Goal: Information Seeking & Learning: Learn about a topic

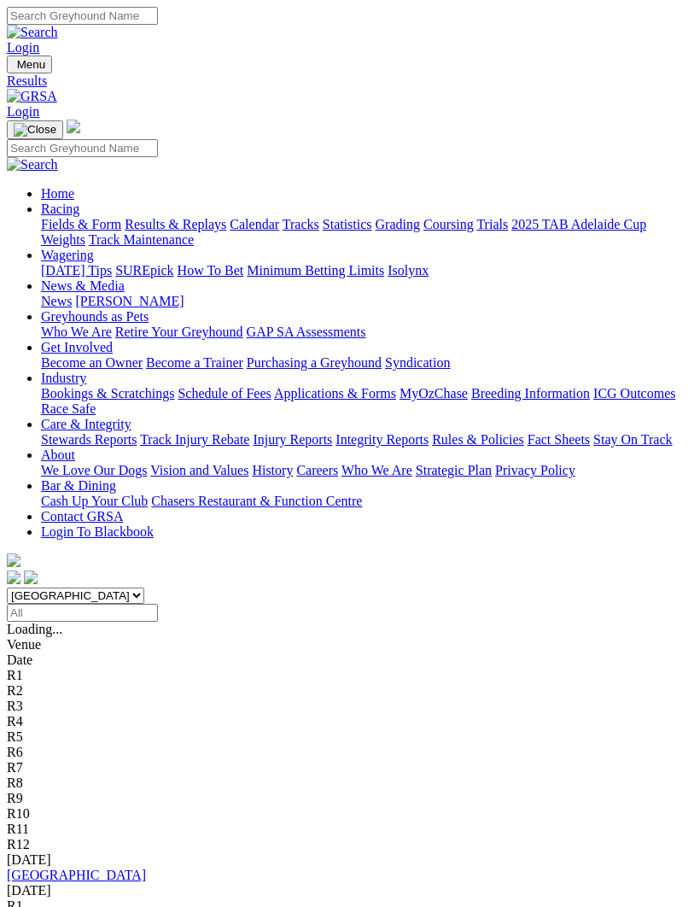
click at [68, 868] on link "[GEOGRAPHIC_DATA]" at bounding box center [76, 875] width 139 height 15
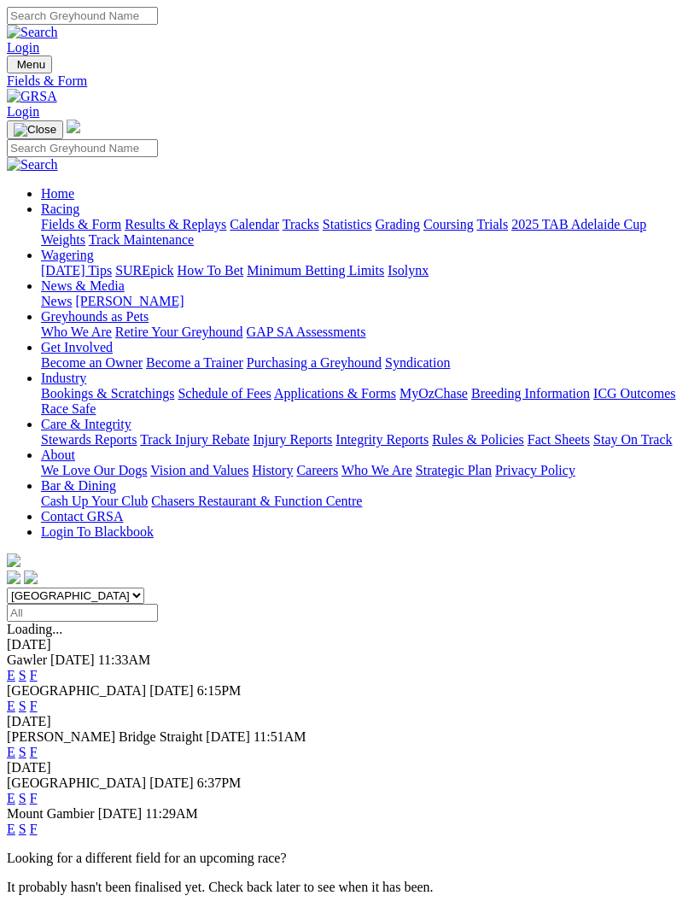
click at [38, 791] on link "F" at bounding box center [34, 798] width 8 height 15
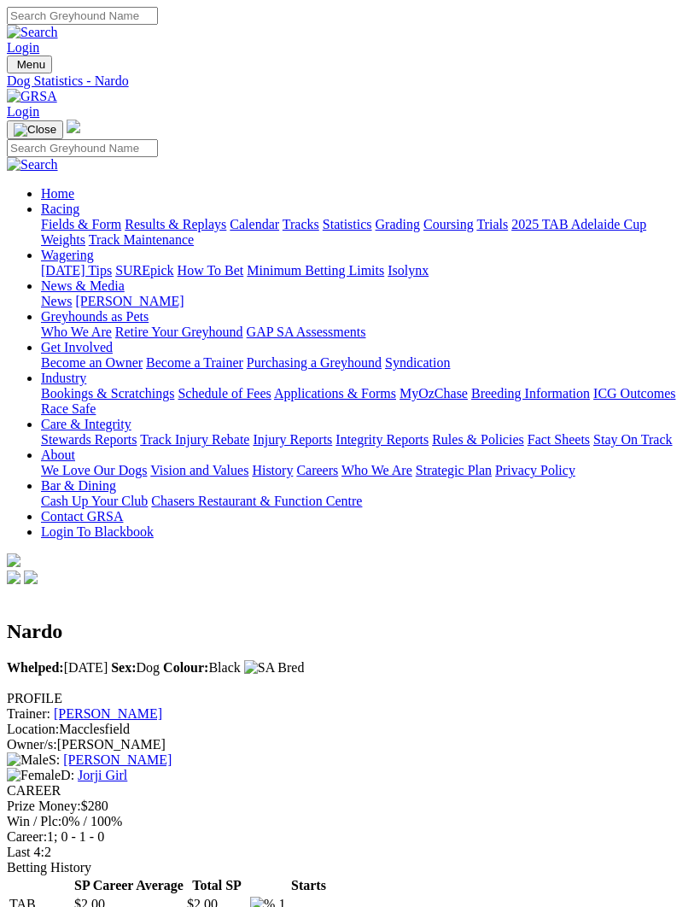
click at [617, 845] on div "Last 4: 2" at bounding box center [350, 852] width 687 height 15
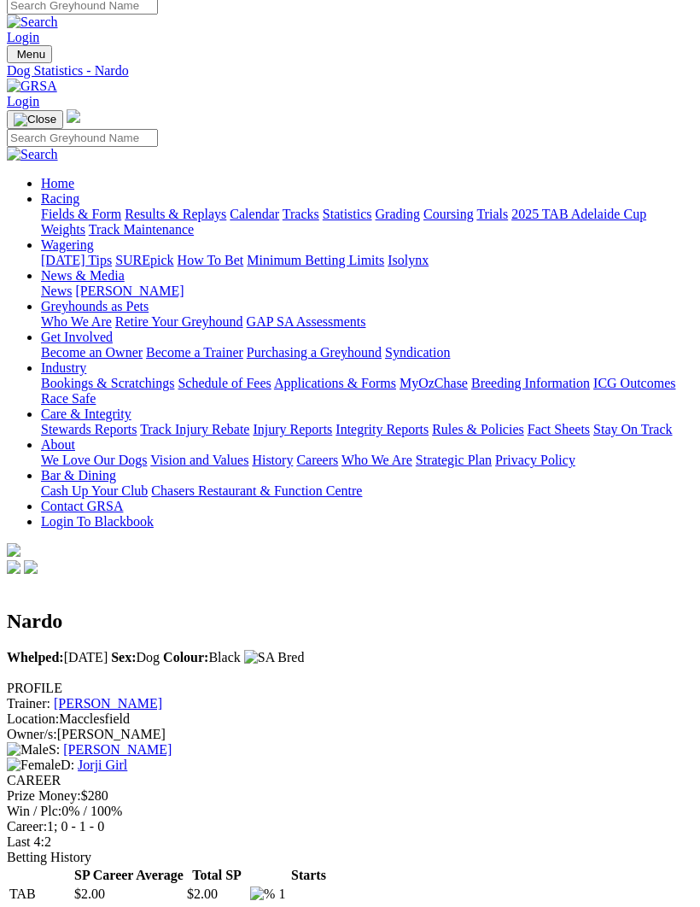
scroll to position [9, 0]
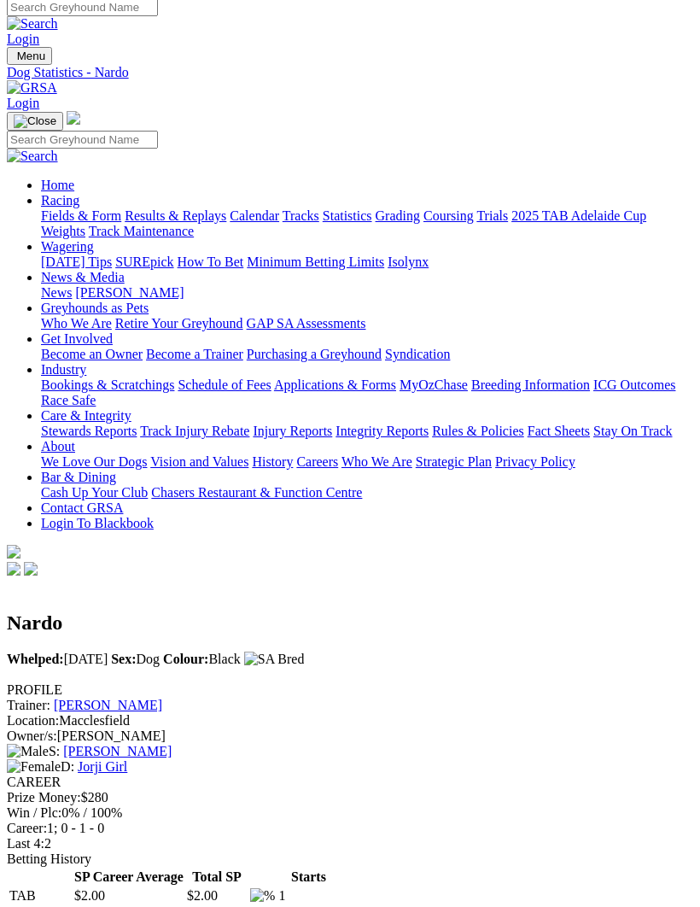
click at [650, 579] on div "Nardo Whelped: 16 Oct 2023 Sex: Dog Colour: Black" at bounding box center [350, 630] width 687 height 103
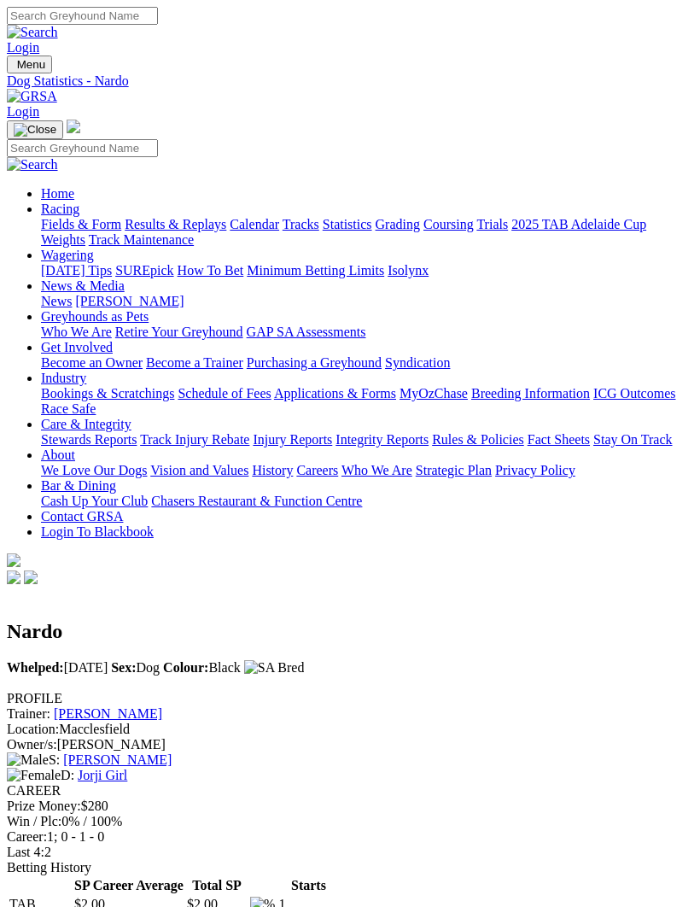
click at [14, 68] on img "Toggle navigation" at bounding box center [14, 68] width 0 height 0
click at [511, 217] on link "2025 TAB Adelaide Cup" at bounding box center [578, 224] width 135 height 15
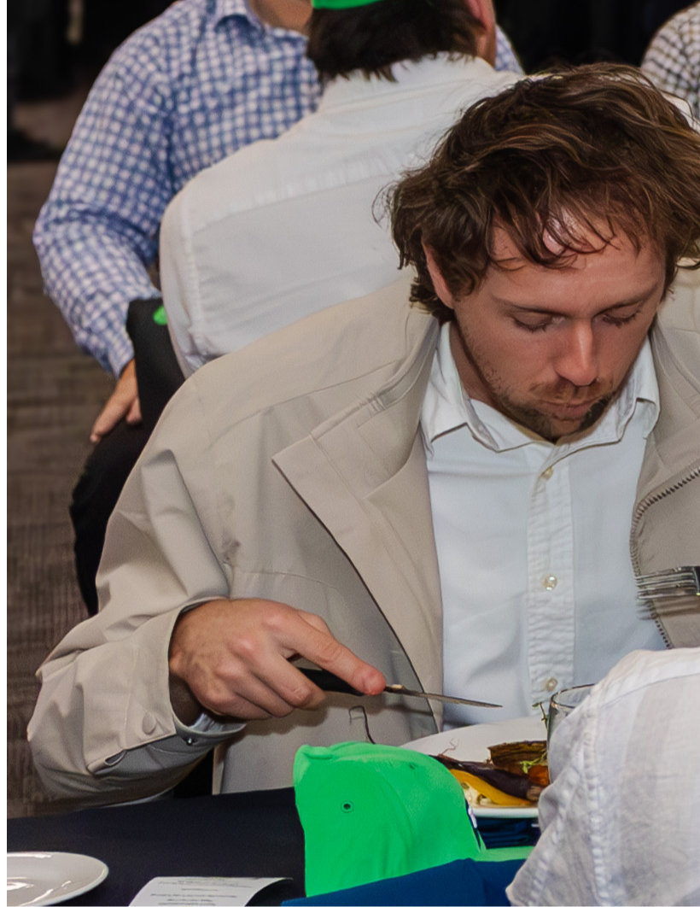
scroll to position [3449, 0]
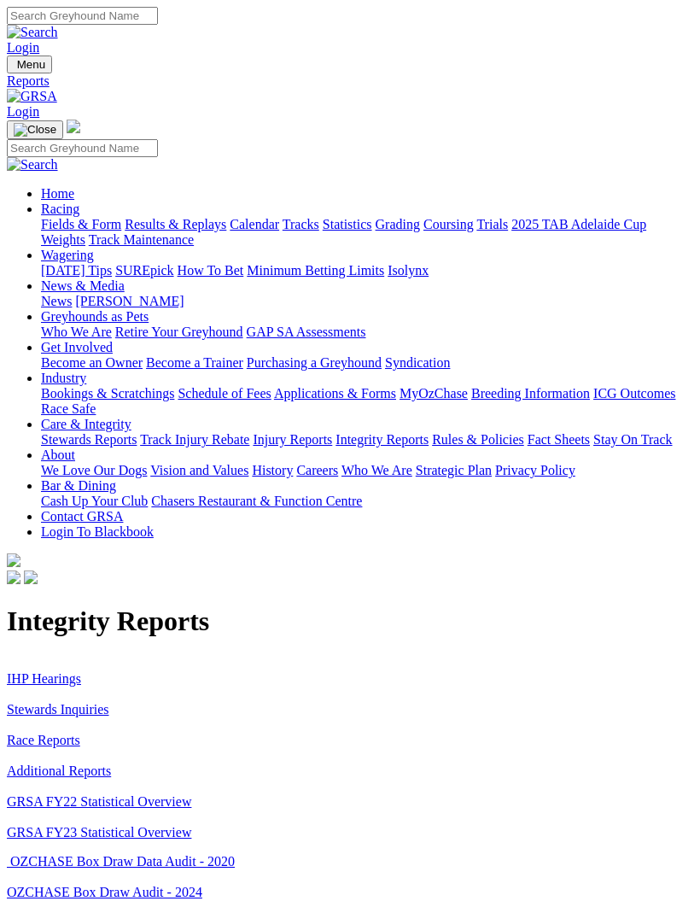
click at [63, 671] on link "IHP Hearings" at bounding box center [44, 678] width 74 height 15
click at [89, 702] on link "Stewards Inquiries" at bounding box center [58, 709] width 102 height 15
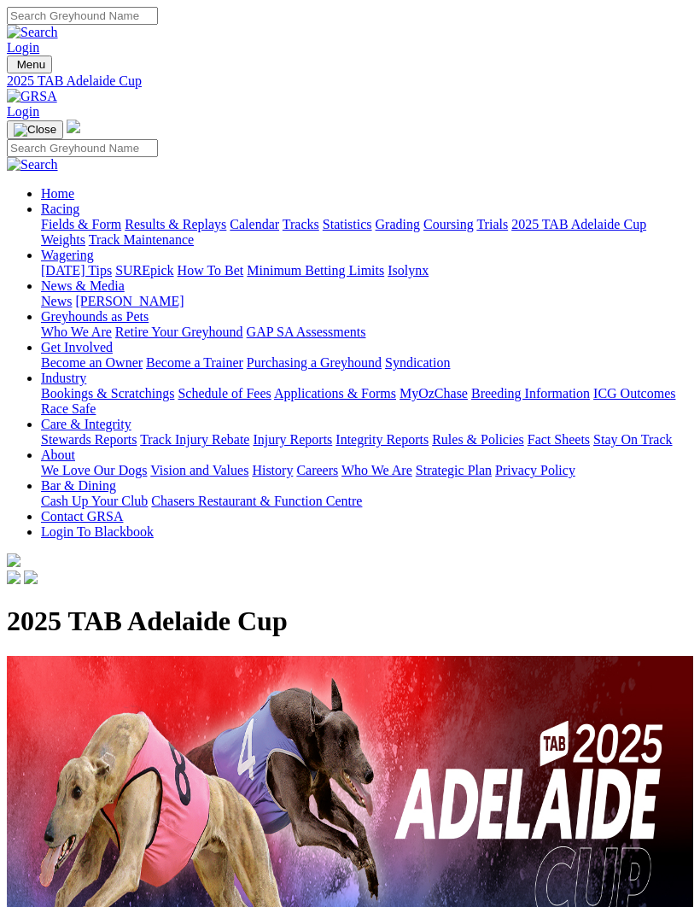
scroll to position [3508, 0]
